Goal: Navigation & Orientation: Find specific page/section

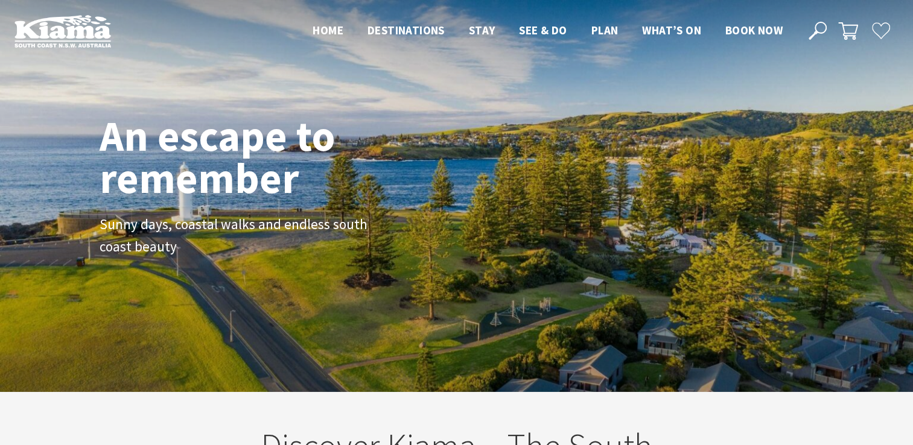
scroll to position [195, 922]
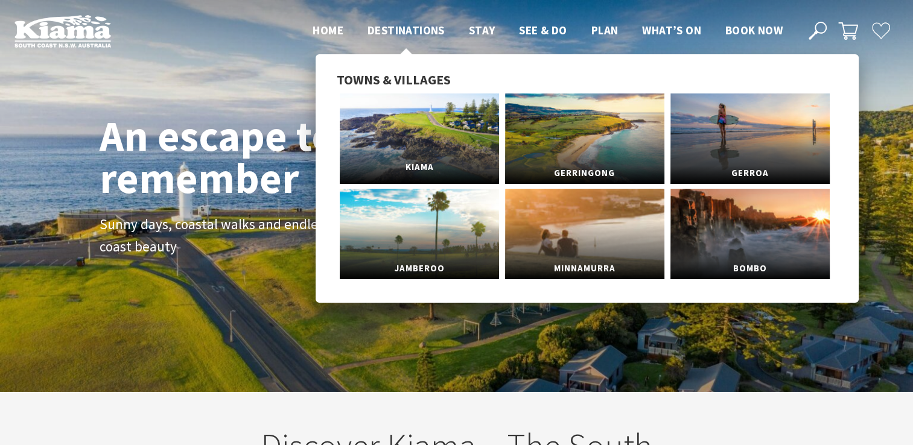
click at [388, 135] on link "Kiama" at bounding box center [419, 139] width 159 height 91
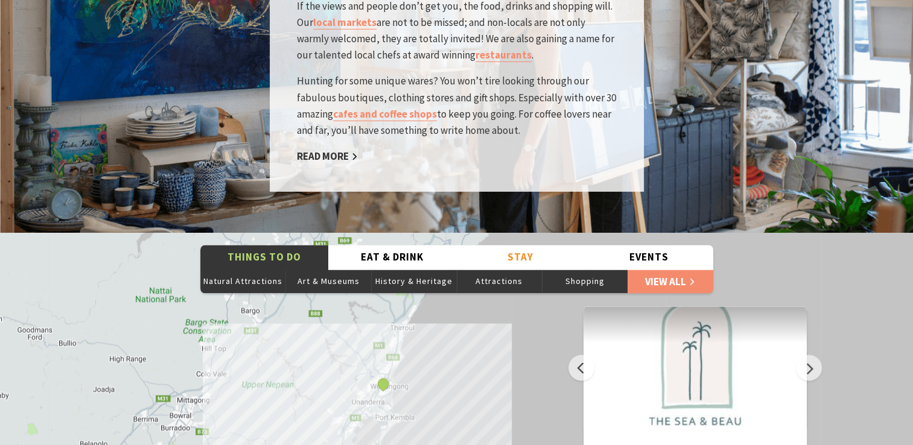
scroll to position [2338, 0]
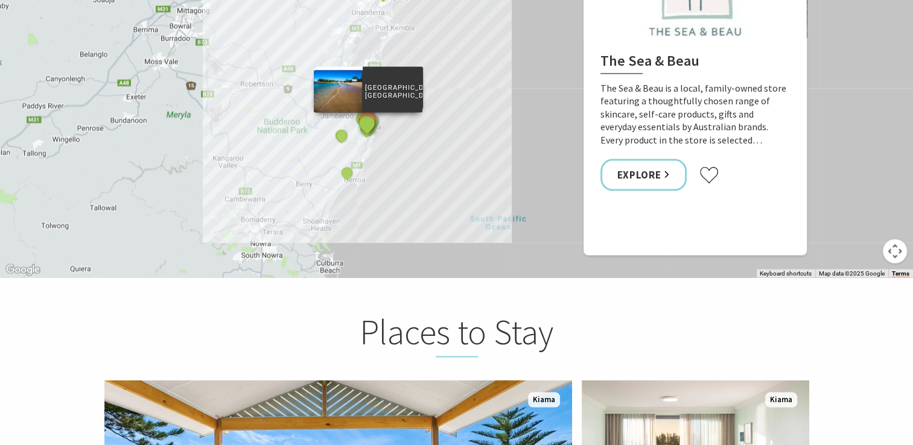
click at [367, 113] on button "See detail about Surf Beach, Kiama" at bounding box center [367, 124] width 22 height 22
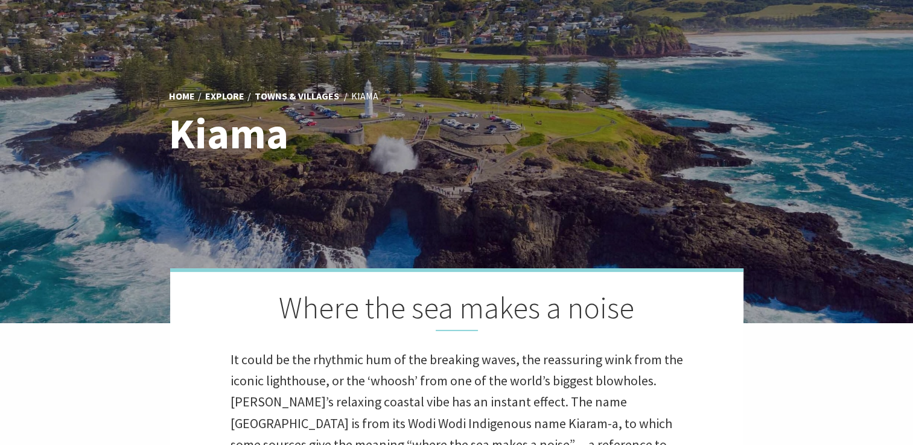
scroll to position [0, 0]
